Goal: Transaction & Acquisition: Purchase product/service

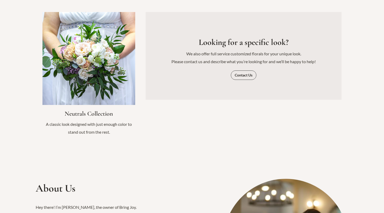
scroll to position [677, 0]
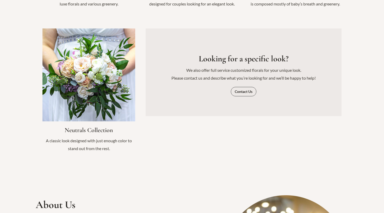
click at [100, 78] on link "Infobox Link" at bounding box center [88, 92] width 93 height 129
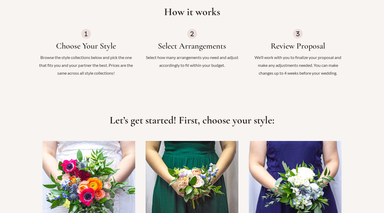
scroll to position [365, 0]
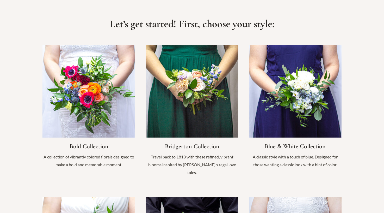
click at [190, 89] on link "Infobox Link" at bounding box center [192, 113] width 93 height 136
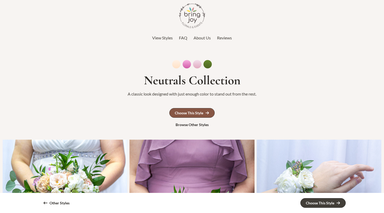
click at [202, 110] on link "Choose This Style" at bounding box center [191, 113] width 45 height 10
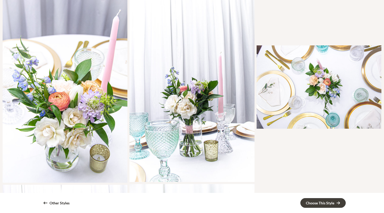
scroll to position [639, 0]
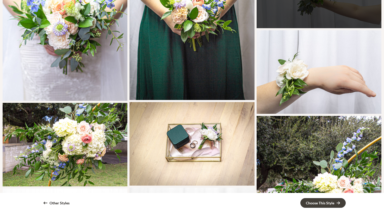
drag, startPoint x: 386, startPoint y: 18, endPoint x: 370, endPoint y: 20, distance: 16.0
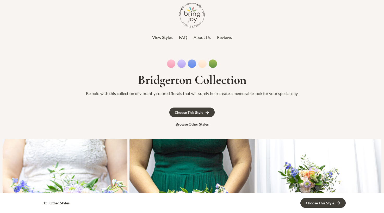
scroll to position [0, 0]
